Goal: Transaction & Acquisition: Book appointment/travel/reservation

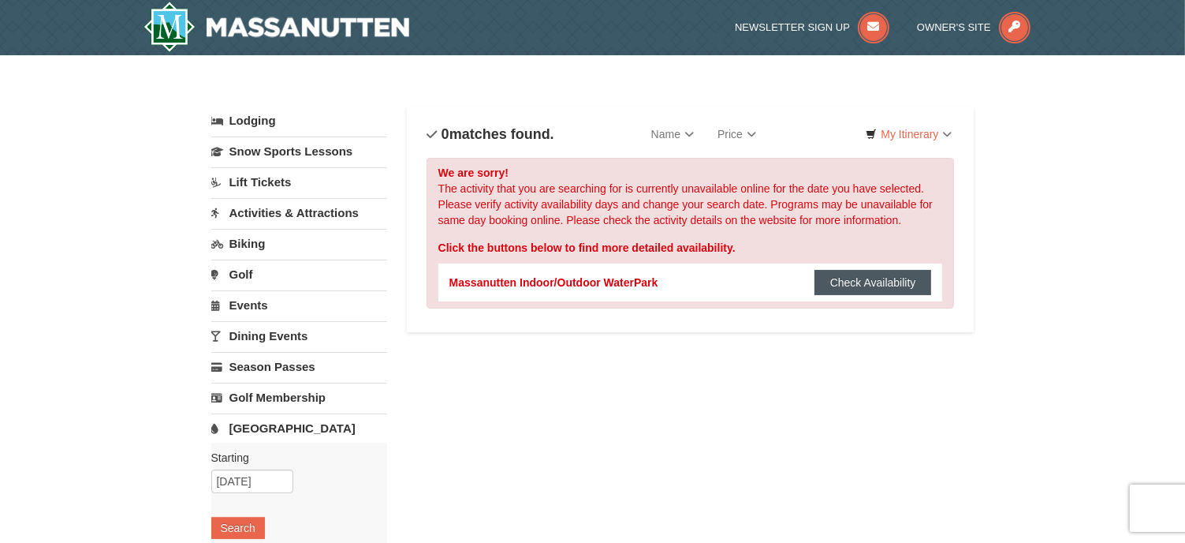
click at [845, 280] on button "Check Availability" at bounding box center [874, 282] width 118 height 25
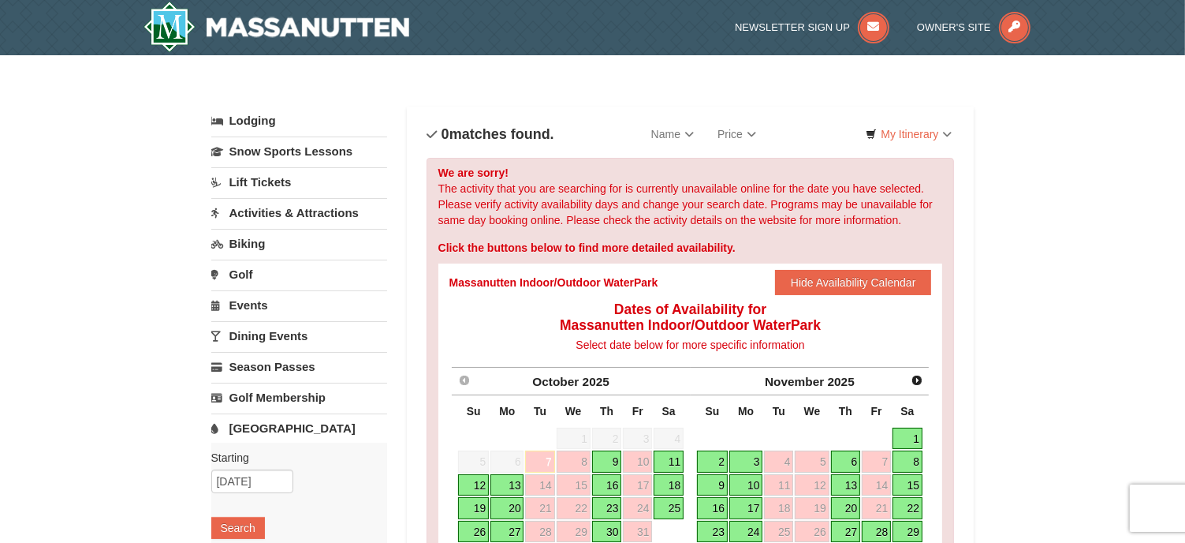
click at [252, 174] on link "Lift Tickets" at bounding box center [299, 181] width 176 height 29
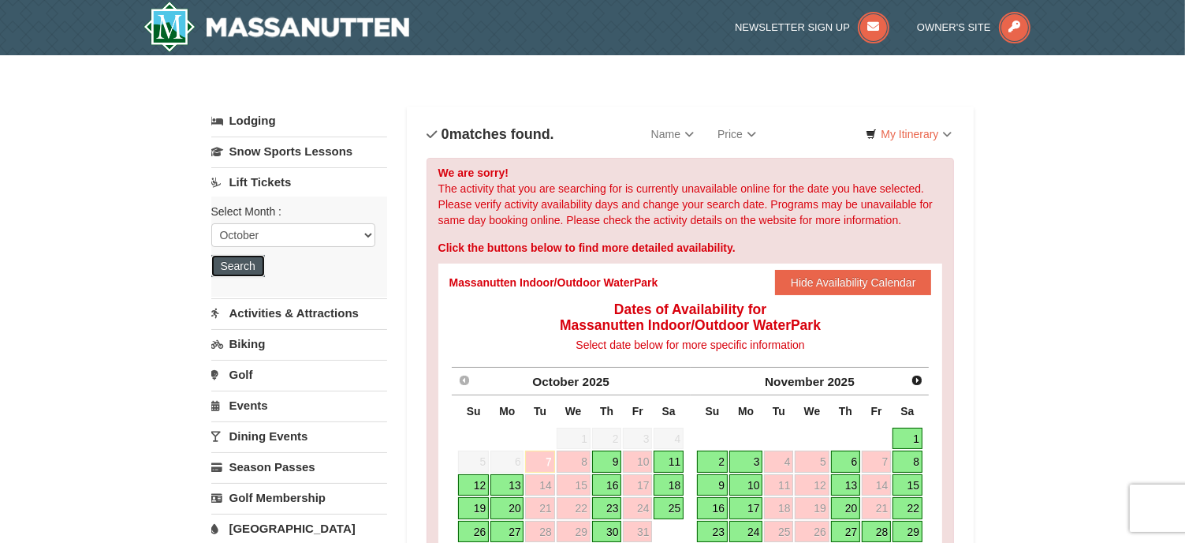
click at [245, 267] on button "Search" at bounding box center [238, 266] width 54 height 22
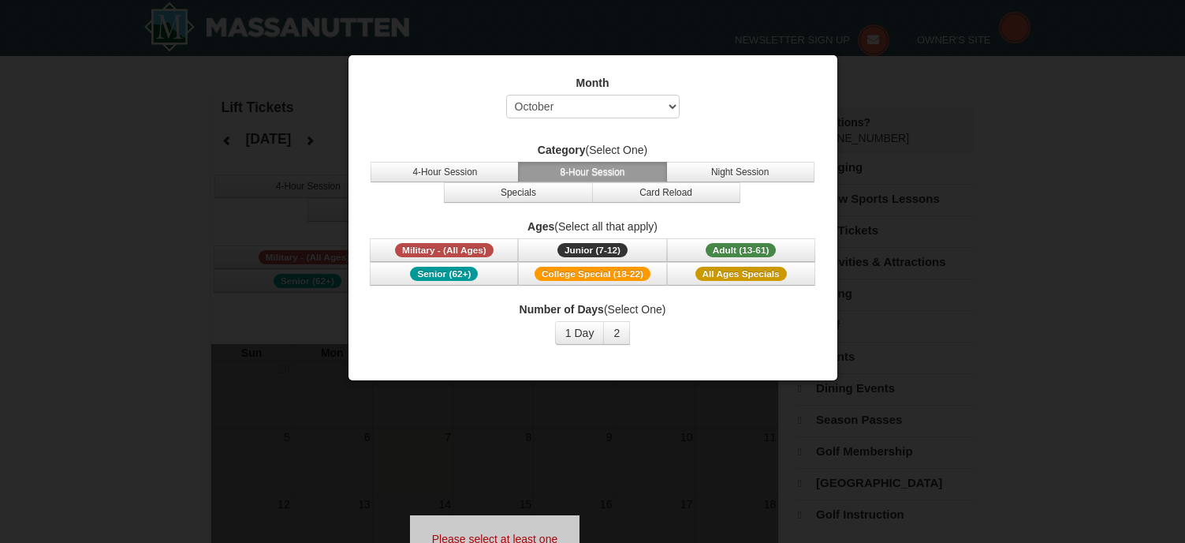
select select "10"
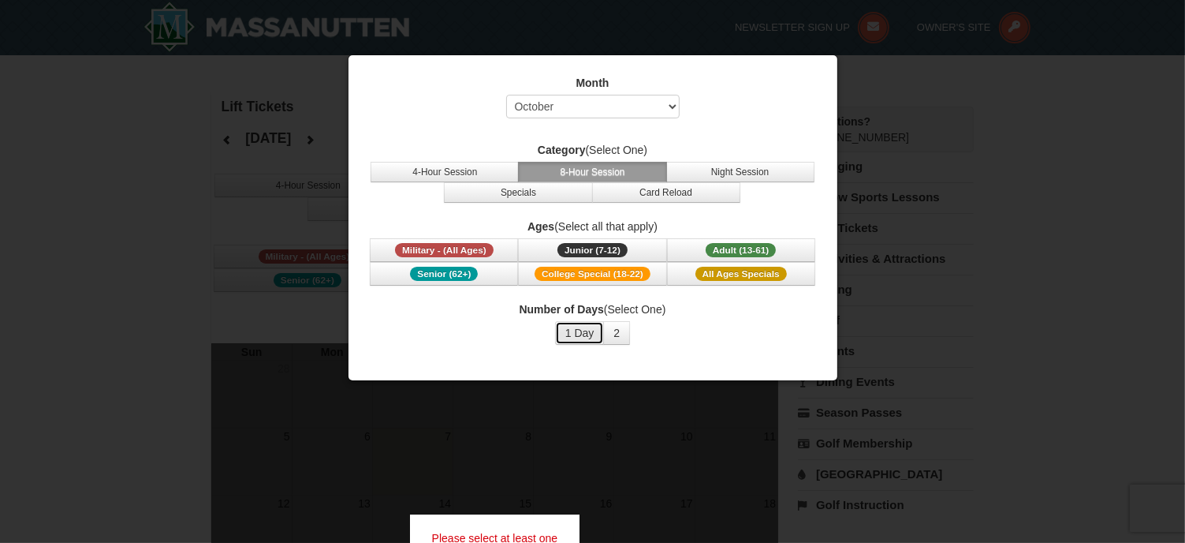
click at [583, 331] on button "1 Day" at bounding box center [580, 333] width 50 height 24
click at [625, 337] on button "2" at bounding box center [616, 333] width 27 height 24
click at [473, 175] on button "4-Hour Session" at bounding box center [445, 172] width 148 height 21
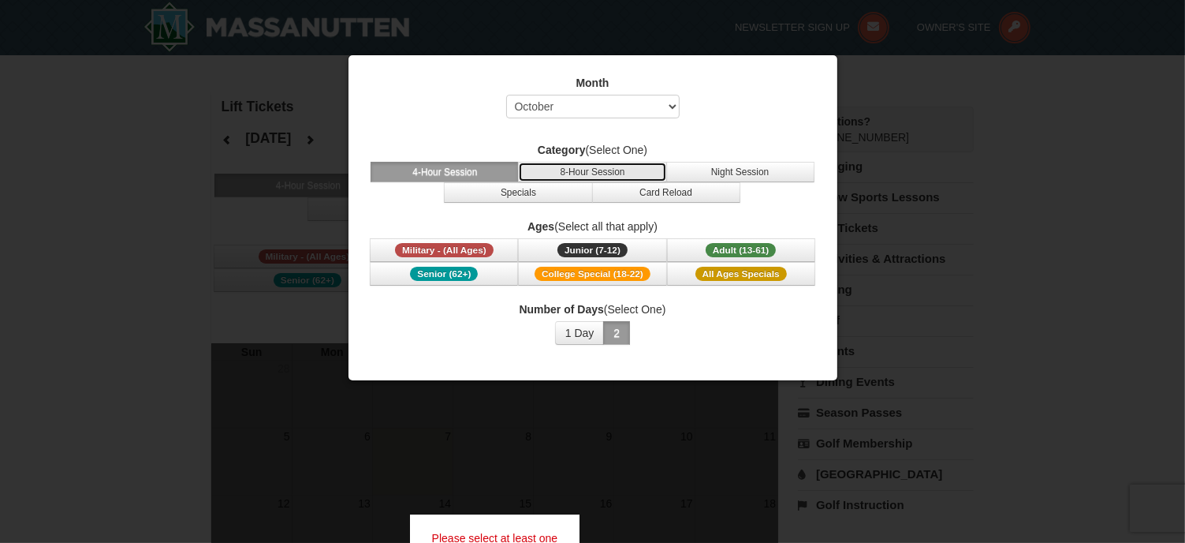
click at [595, 181] on button "8-Hour Session" at bounding box center [592, 172] width 148 height 21
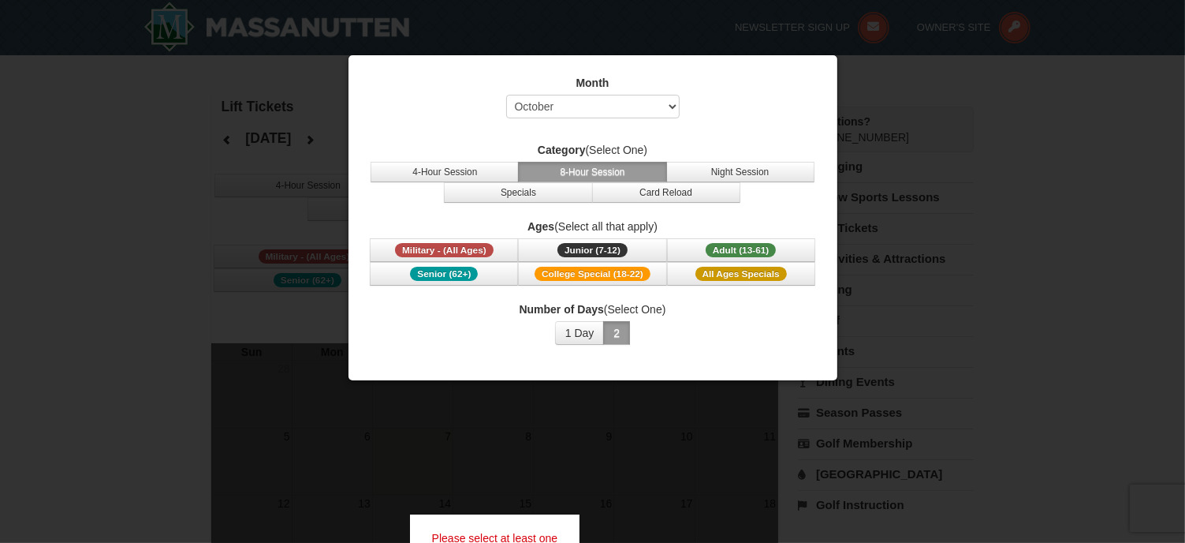
click at [901, 173] on div at bounding box center [592, 271] width 1185 height 543
